Goal: Task Accomplishment & Management: Use online tool/utility

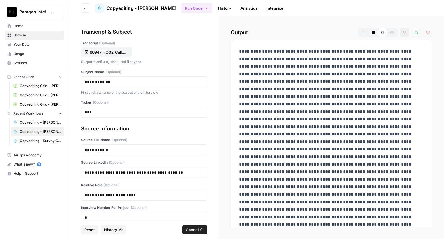
scroll to position [31, 0]
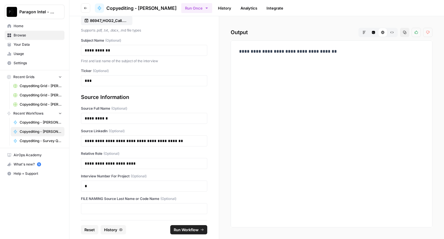
click at [19, 27] on span "Home" at bounding box center [38, 25] width 48 height 5
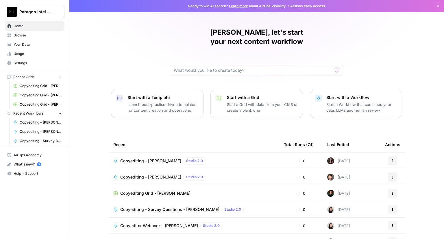
scroll to position [27, 0]
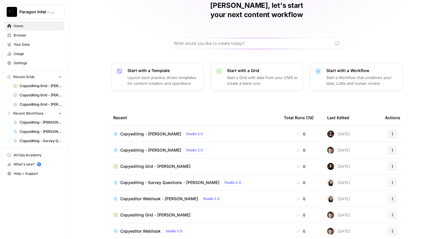
click at [129, 212] on span "Copyediting Grid - [PERSON_NAME]" at bounding box center [155, 215] width 70 height 6
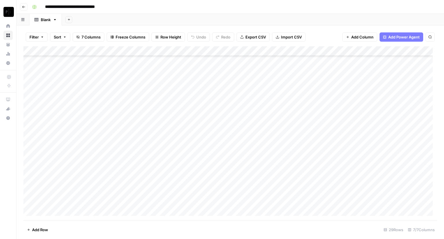
scroll to position [135, 0]
click at [315, 200] on div "Add Column" at bounding box center [229, 133] width 413 height 174
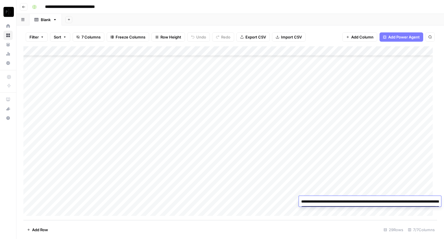
click at [310, 206] on textarea "**********" at bounding box center [370, 209] width 142 height 25
